Goal: Transaction & Acquisition: Purchase product/service

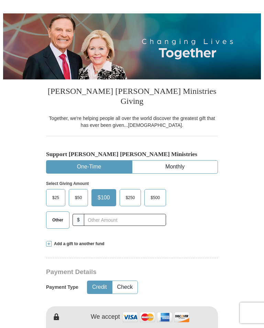
click at [55, 192] on span "$25" at bounding box center [56, 197] width 14 height 10
click at [0, 0] on input "$25" at bounding box center [0, 0] width 0 height 0
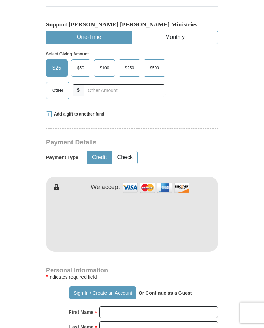
scroll to position [196, 0]
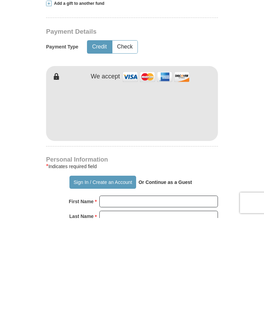
click at [167, 289] on strong "Or Continue as a Guest" at bounding box center [165, 291] width 54 height 5
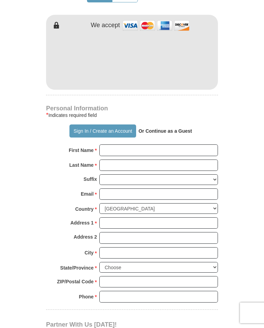
scroll to position [366, 0]
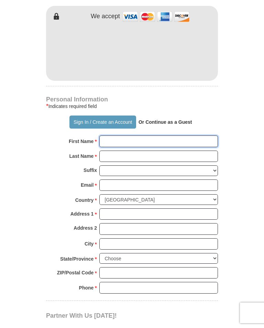
click at [109, 135] on input "First Name *" at bounding box center [158, 141] width 119 height 12
type input "[PERSON_NAME]"
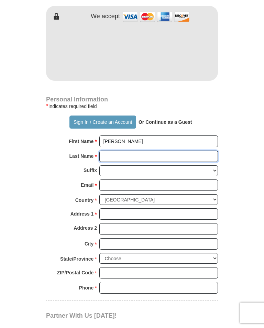
click at [107, 151] on input "Last Name *" at bounding box center [158, 157] width 119 height 12
type input "[PERSON_NAME]"
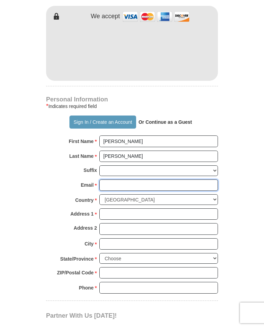
click at [106, 179] on input "Email *" at bounding box center [158, 185] width 119 height 12
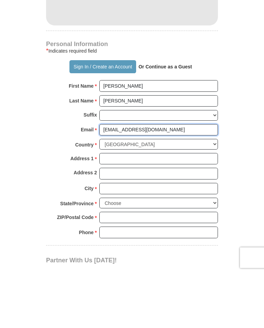
type input "[EMAIL_ADDRESS][DOMAIN_NAME]"
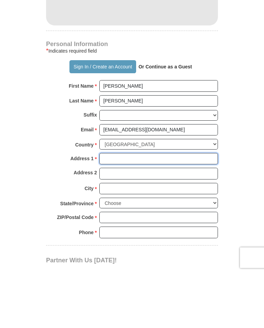
click at [108, 208] on input "Address 1 *" at bounding box center [158, 214] width 119 height 12
type input "[STREET_ADDRESS]"
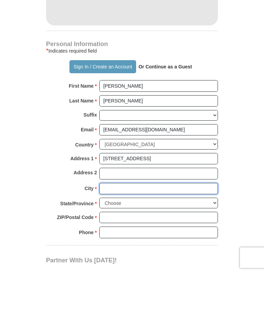
click at [105, 238] on input "City *" at bounding box center [158, 244] width 119 height 12
type input "Corsicana"
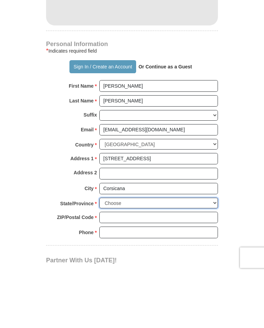
click at [198, 253] on select "Choose [US_STATE] [US_STATE] [US_STATE] [US_STATE] [US_STATE] Armed Forces Amer…" at bounding box center [158, 258] width 119 height 11
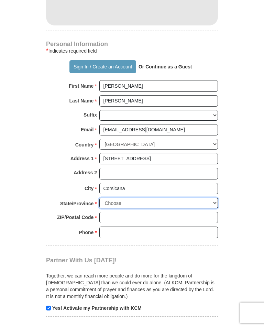
select select "[GEOGRAPHIC_DATA]"
click at [109, 212] on input "ZIP/Postal Code *" at bounding box center [158, 218] width 119 height 12
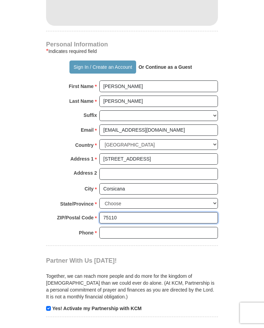
type input "75110"
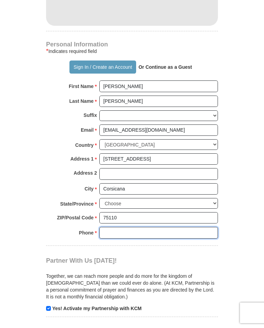
click at [104, 227] on input "Phone * *" at bounding box center [158, 233] width 119 height 12
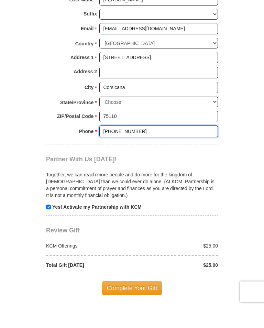
scroll to position [503, 0]
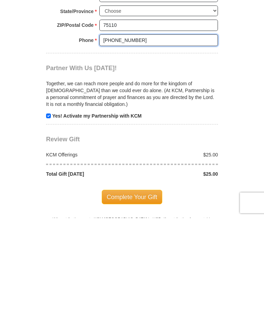
type input "[PHONE_NUMBER]"
click at [128, 300] on span "Complete Your Gift" at bounding box center [132, 307] width 61 height 14
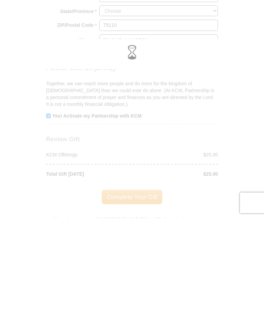
scroll to position [613, 0]
